Goal: Find specific page/section: Find specific page/section

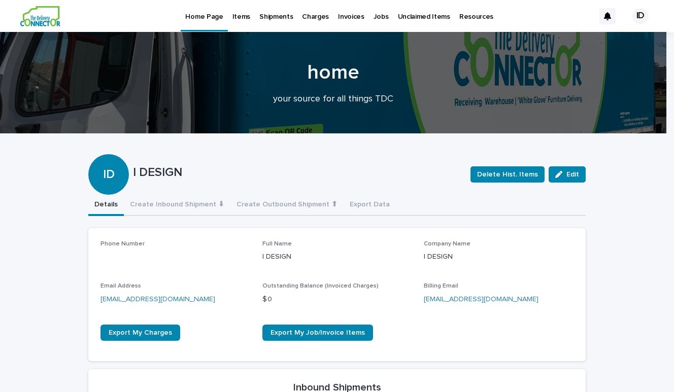
click at [238, 13] on p "Items" at bounding box center [242, 10] width 18 height 21
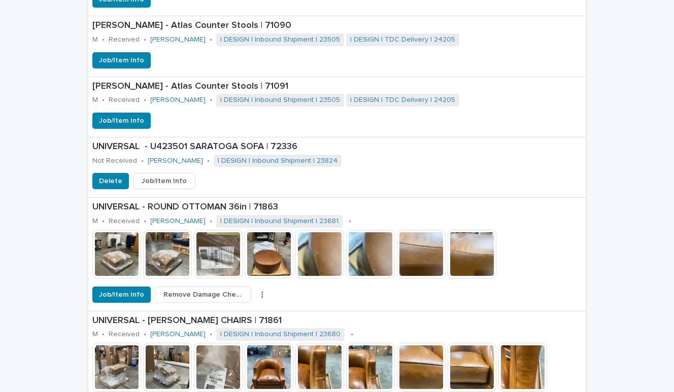
scroll to position [1775, 0]
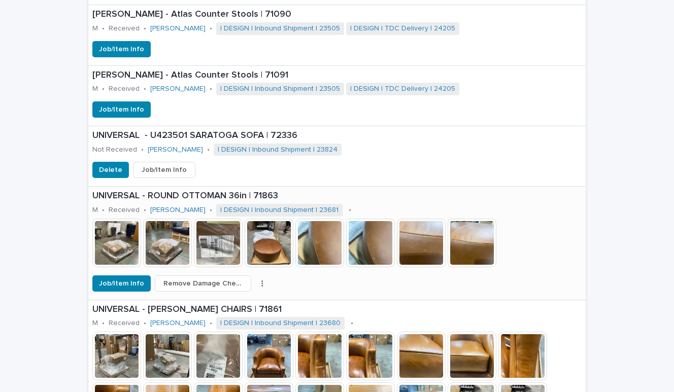
click at [161, 191] on p "UNIVERSAL - ROUND OTTOMAN 36in | 71863" at bounding box center [336, 196] width 489 height 11
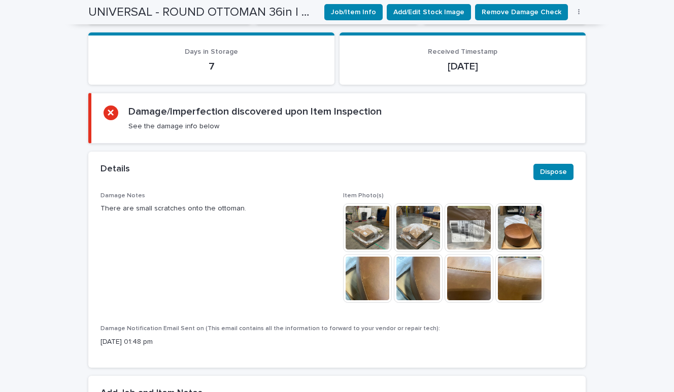
scroll to position [170, 0]
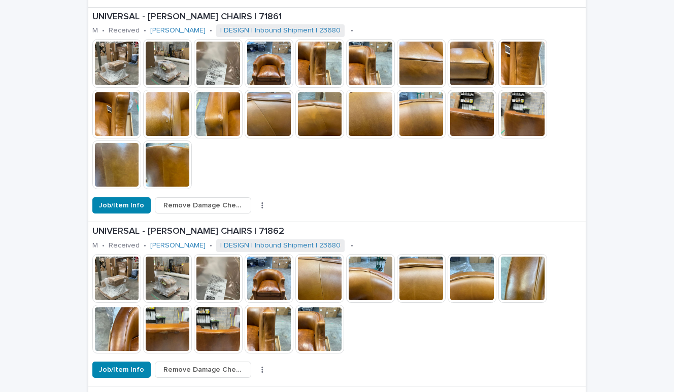
scroll to position [2102, 0]
